Goal: Find specific page/section: Find specific page/section

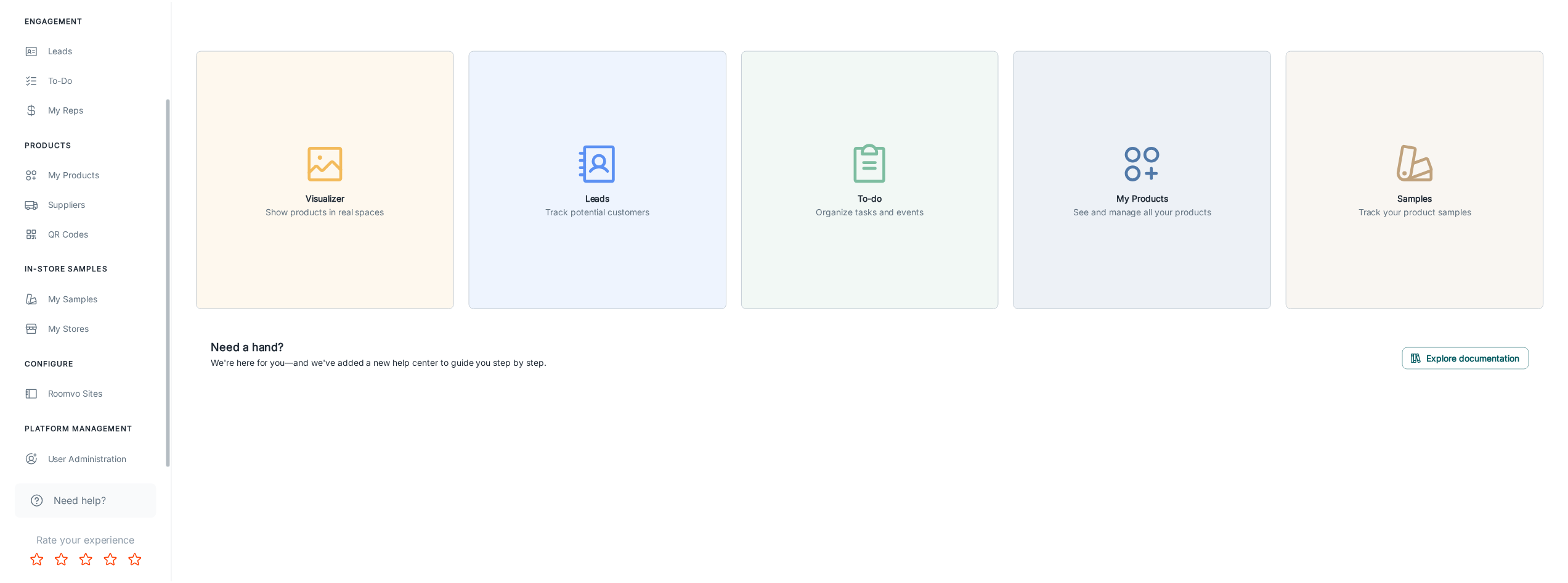
scroll to position [122, 0]
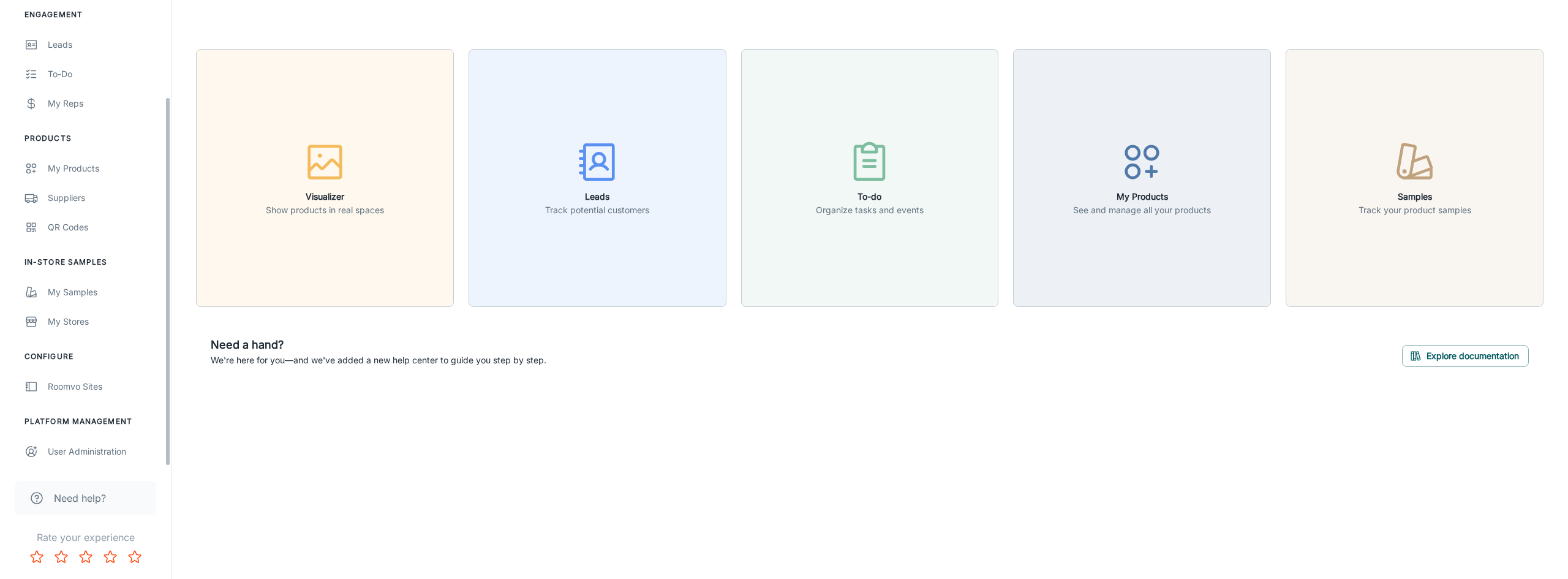
click at [91, 386] on div "Roomvo Sites" at bounding box center [103, 386] width 111 height 14
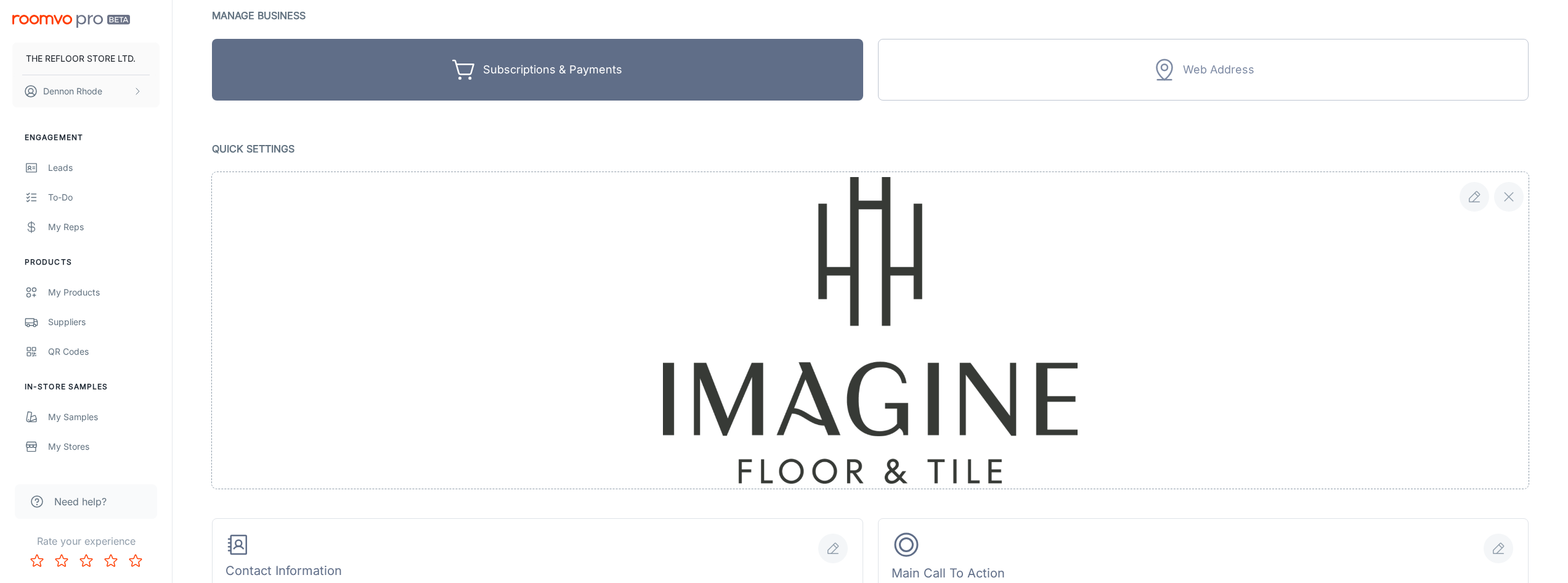
scroll to position [82, 0]
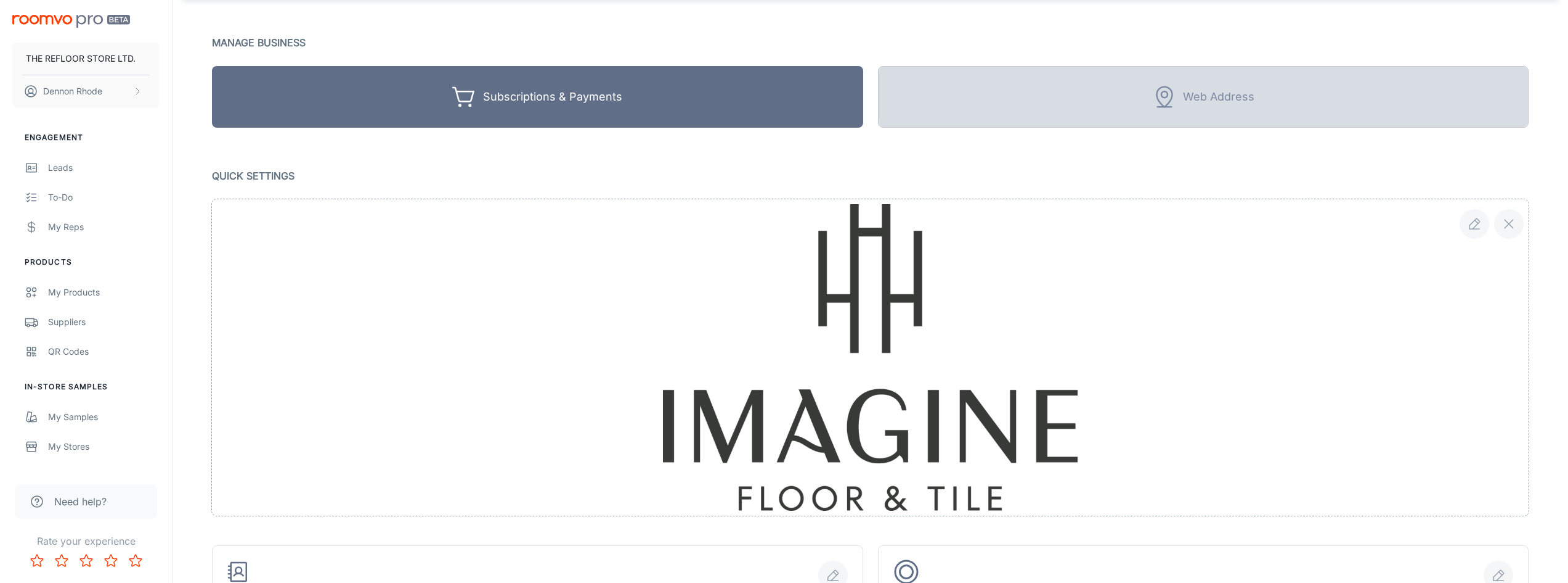
click at [1227, 103] on div "Web Address" at bounding box center [1218, 97] width 72 height 19
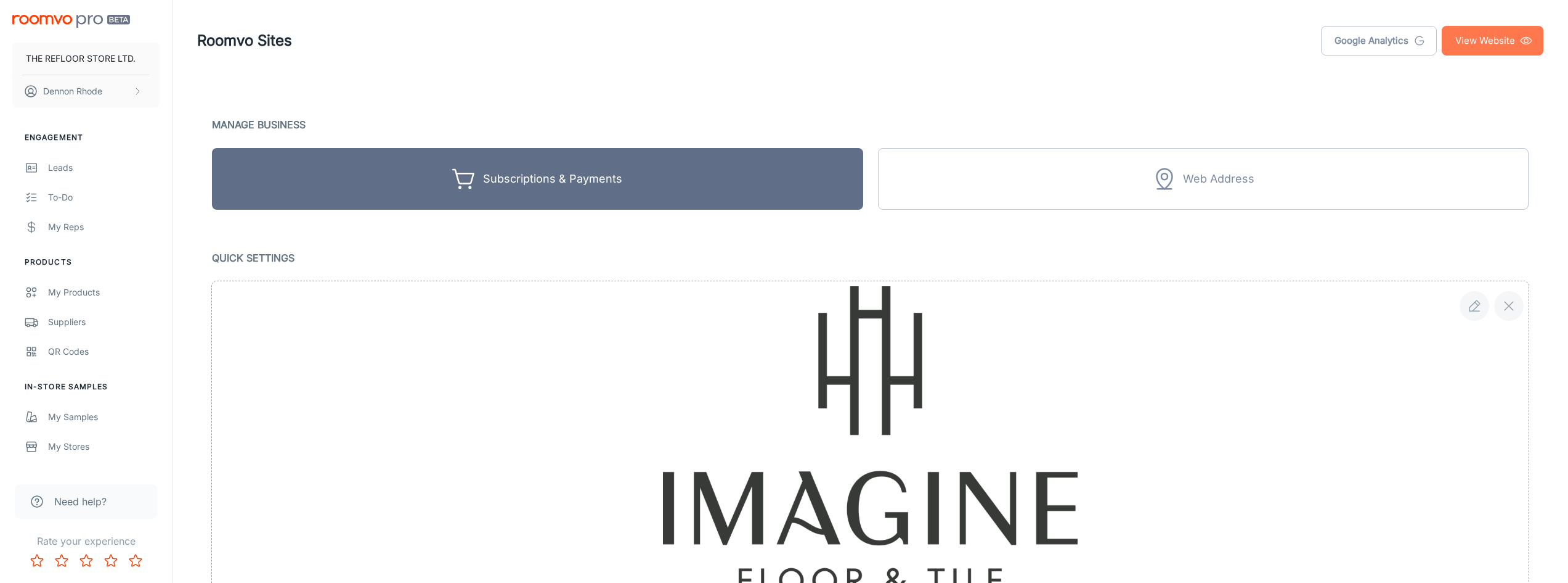
click at [1484, 46] on link "View Website" at bounding box center [1493, 41] width 102 height 29
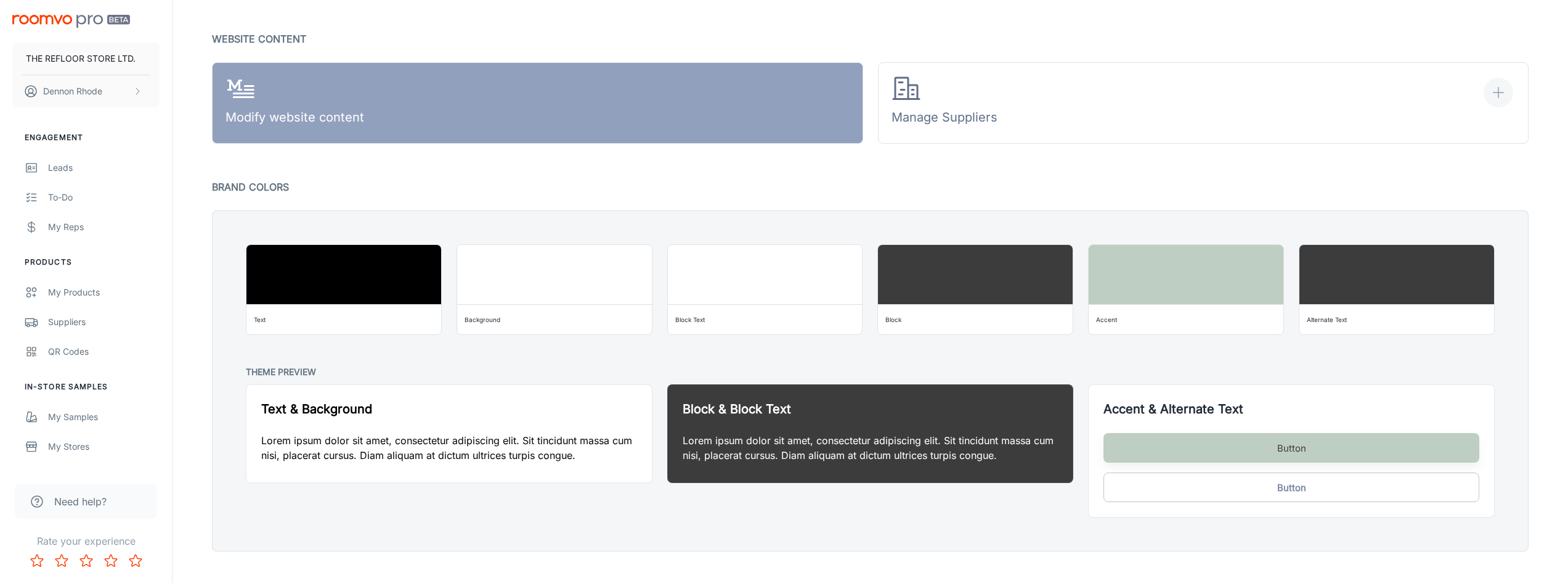
scroll to position [957, 0]
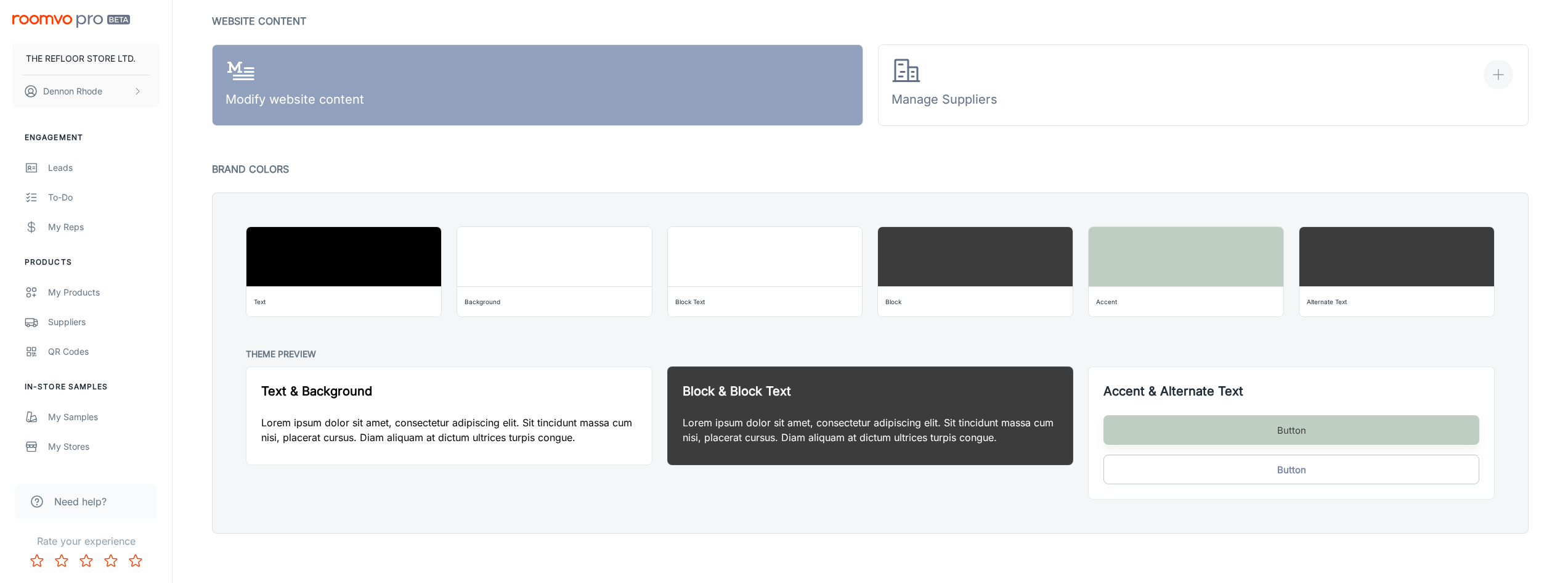
click at [394, 101] on link "Modify website content" at bounding box center [538, 85] width 652 height 81
